Goal: Transaction & Acquisition: Download file/media

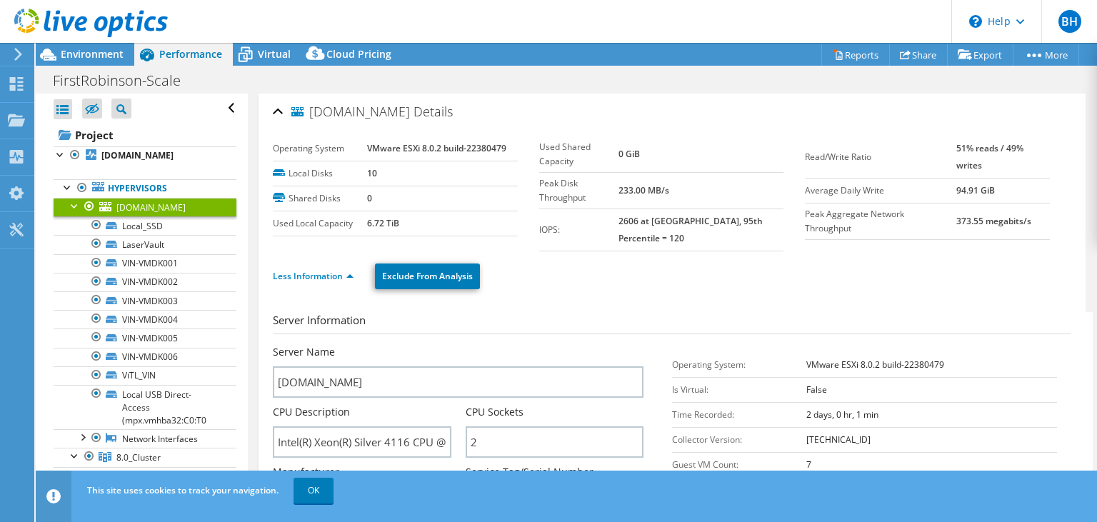
select select "USEast"
select select "USD"
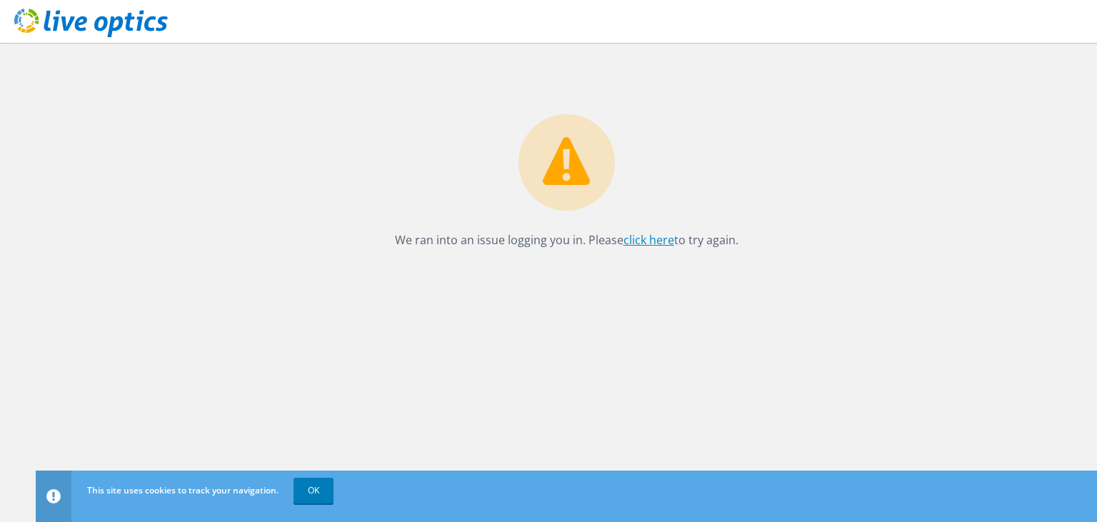
click at [639, 241] on link "click here" at bounding box center [649, 240] width 51 height 16
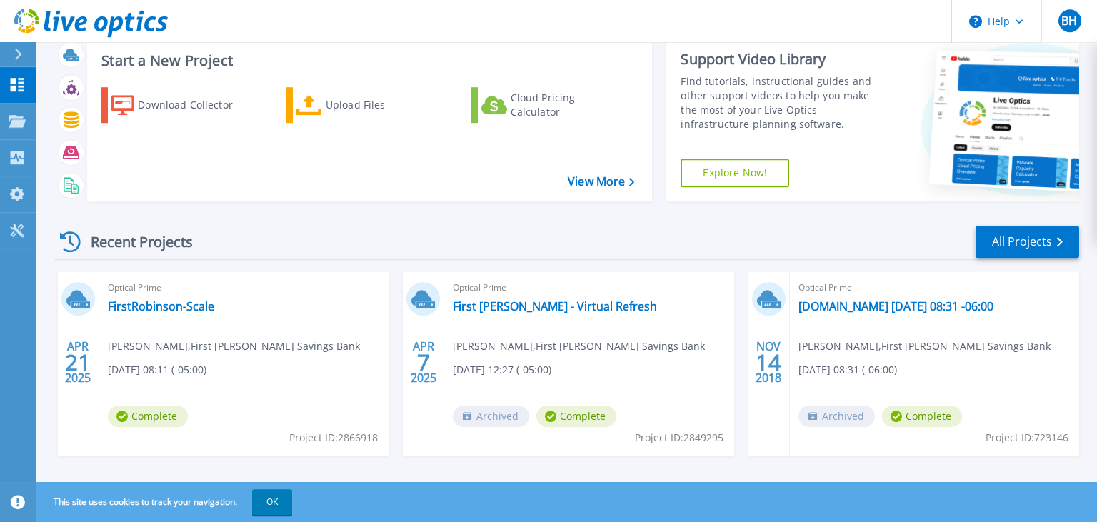
scroll to position [55, 0]
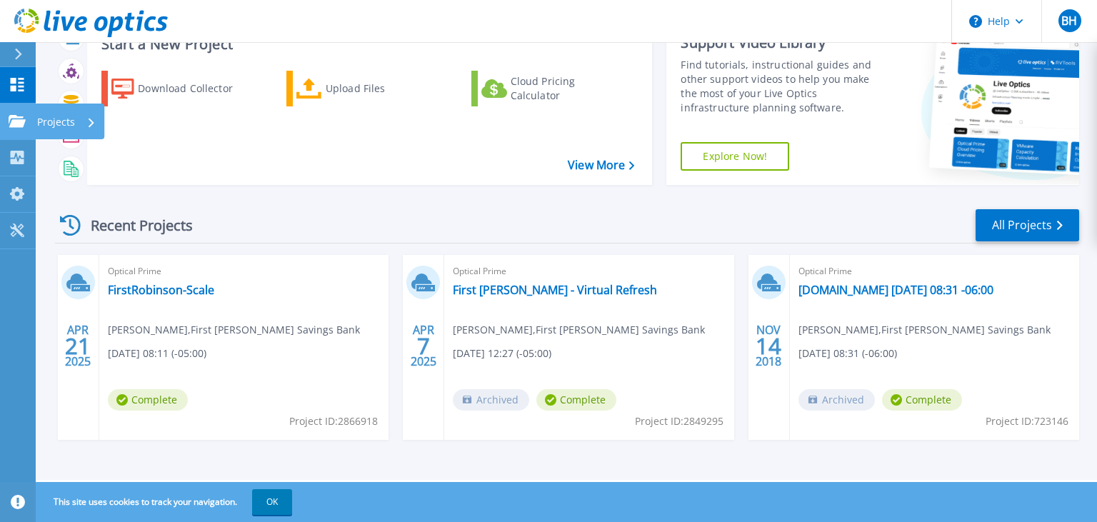
click at [21, 110] on link "Projects Projects" at bounding box center [18, 122] width 36 height 36
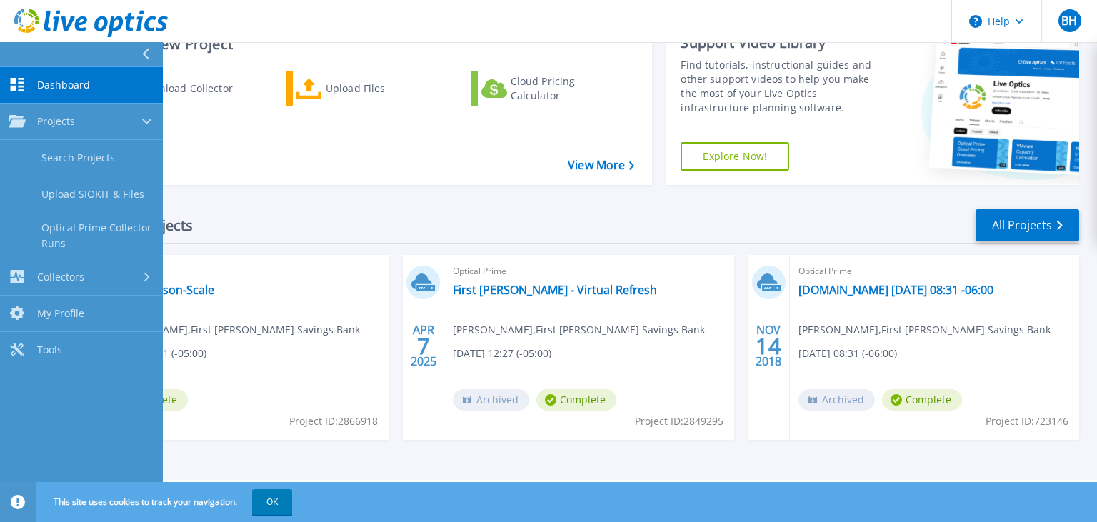
click at [306, 218] on div "Recent Projects All Projects" at bounding box center [567, 226] width 1025 height 36
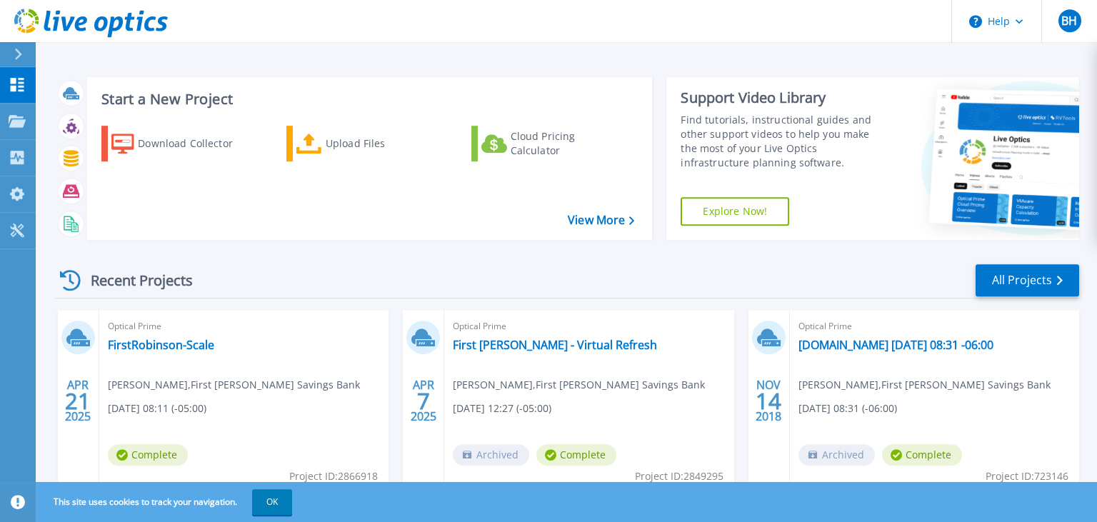
scroll to position [0, 0]
click at [1065, 283] on link "All Projects" at bounding box center [1028, 280] width 104 height 32
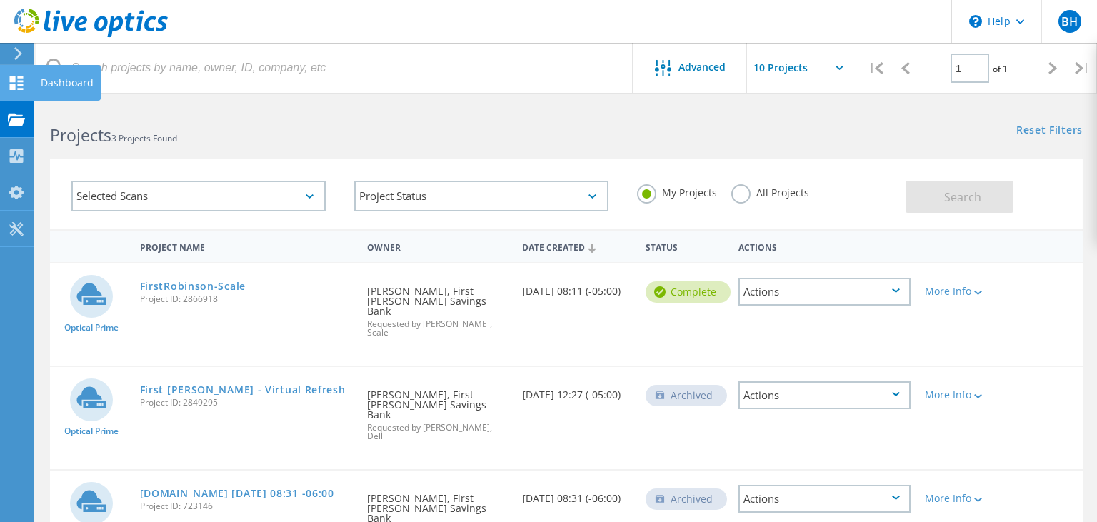
click at [16, 90] on div at bounding box center [16, 85] width 17 height 16
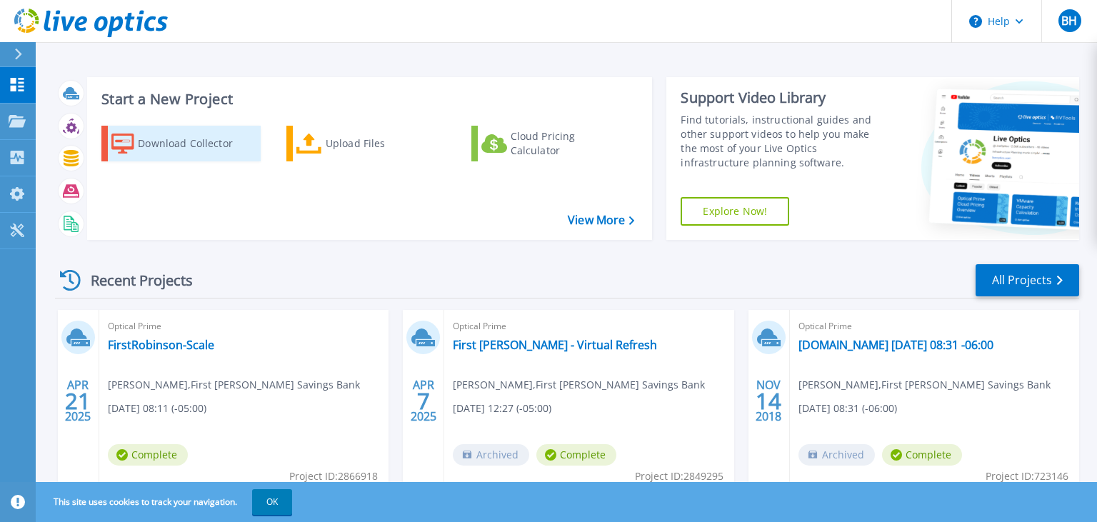
click at [163, 147] on div "Download Collector" at bounding box center [195, 143] width 114 height 29
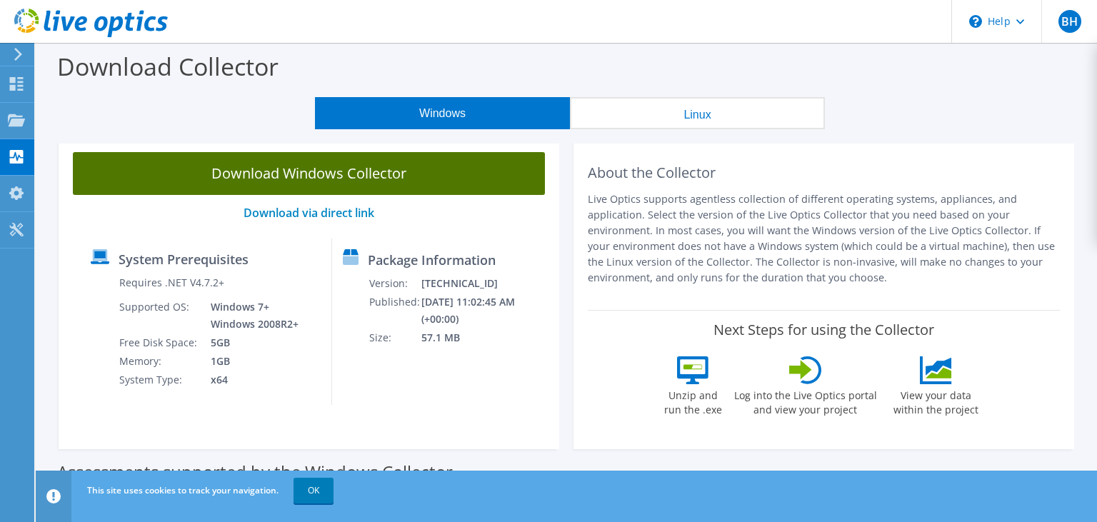
click at [267, 181] on link "Download Windows Collector" at bounding box center [309, 173] width 472 height 43
